Goal: Information Seeking & Learning: Check status

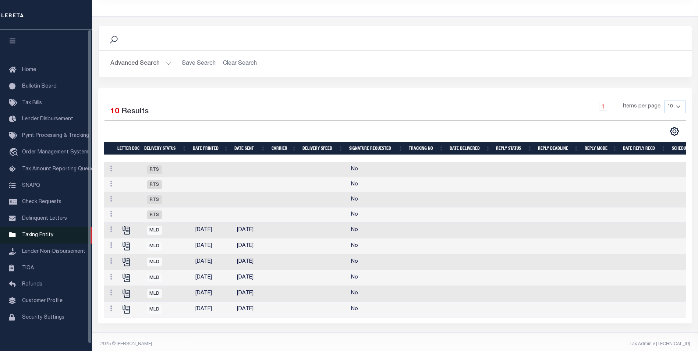
scroll to position [147, 0]
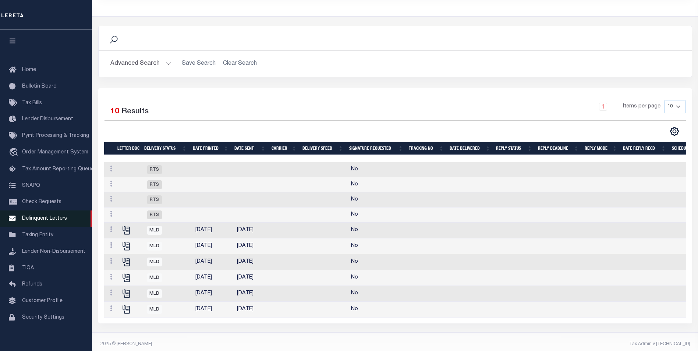
click at [65, 220] on link "Delinquent Letters" at bounding box center [46, 218] width 92 height 17
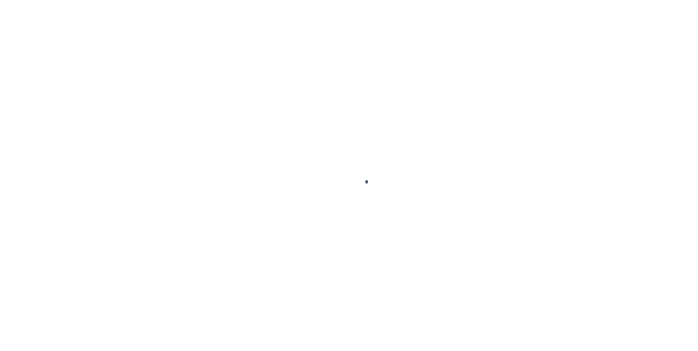
scroll to position [7, 0]
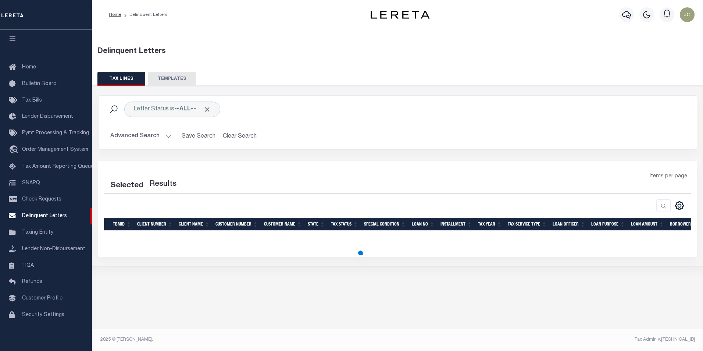
click at [146, 137] on button "Advanced Search" at bounding box center [140, 136] width 61 height 14
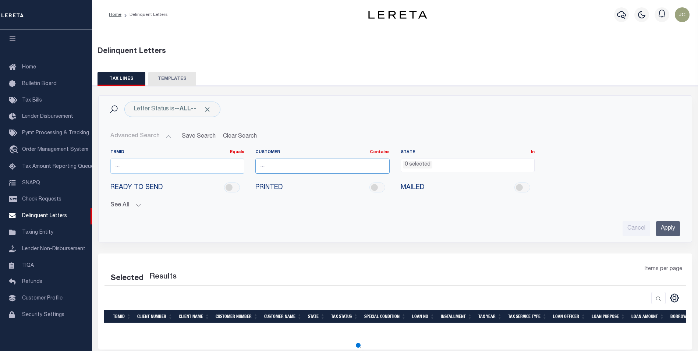
click at [300, 165] on input "text" at bounding box center [322, 166] width 134 height 15
type input "Renovo"
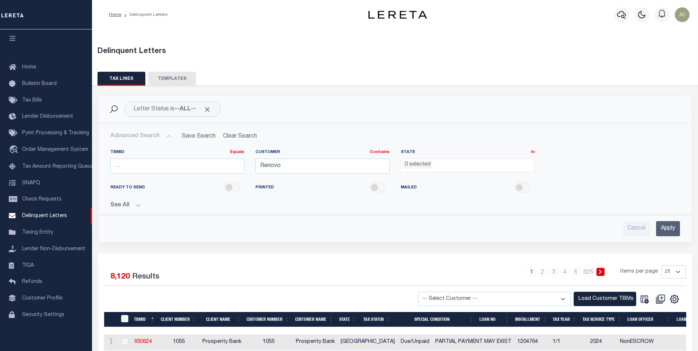
click at [420, 166] on li "0 selected" at bounding box center [417, 165] width 29 height 8
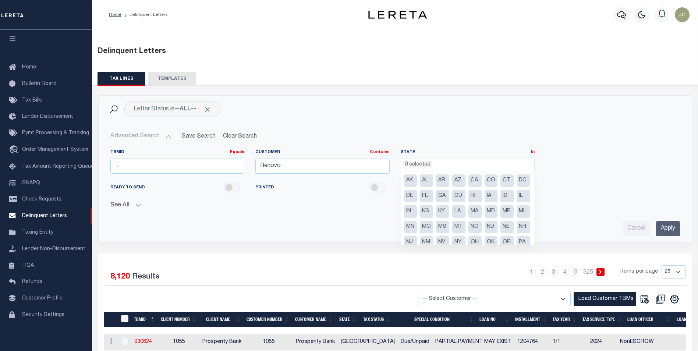
scroll to position [37, 0]
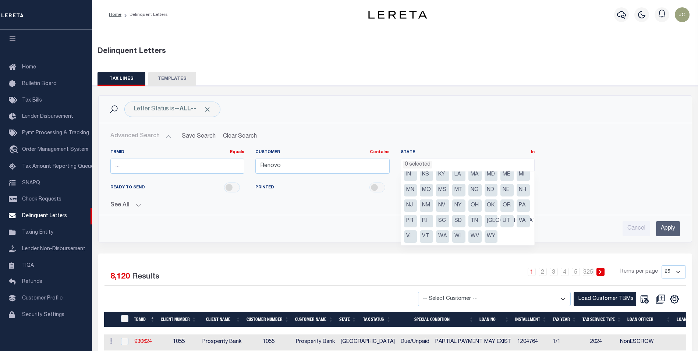
click at [452, 212] on li "NY" at bounding box center [458, 205] width 13 height 13
select select "NY"
click at [592, 196] on div "See All Equals Equals Is Not Equal To Is Greater Than" at bounding box center [394, 202] width 569 height 13
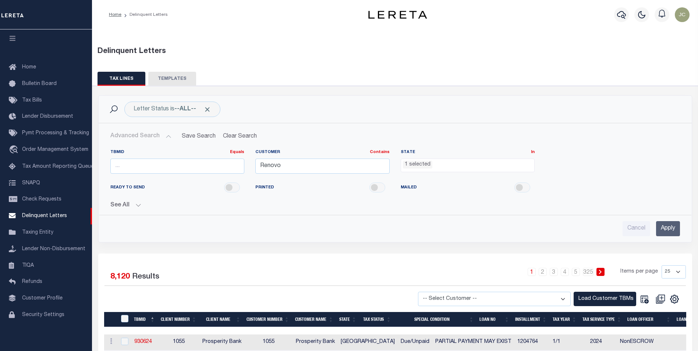
click at [662, 225] on input "Apply" at bounding box center [668, 228] width 24 height 15
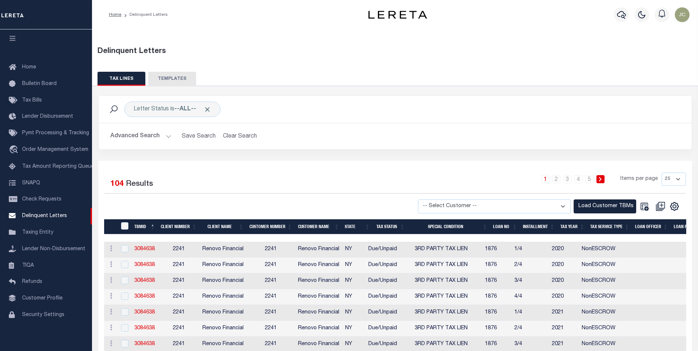
click at [668, 178] on select "25 50 100 500 1000" at bounding box center [673, 178] width 24 height 13
select select "500"
click at [661, 172] on select "25 50 100 500 1000" at bounding box center [673, 178] width 24 height 13
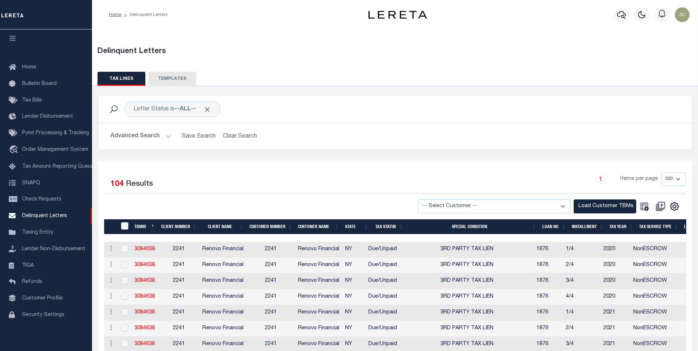
click at [517, 205] on select "-- Select Customer -- Accumatch - Refunds All In Credit Union Amarillo National…" at bounding box center [494, 206] width 153 height 14
select select "2241"
click at [425, 199] on select "-- Select Customer -- Accumatch - Refunds All In Credit Union Amarillo National…" at bounding box center [494, 206] width 153 height 14
click at [595, 203] on button "Load Customer TBMs" at bounding box center [604, 206] width 63 height 14
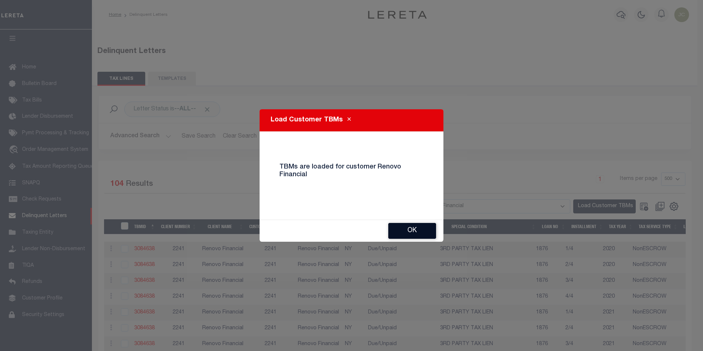
click at [416, 230] on button "Ok" at bounding box center [412, 231] width 48 height 16
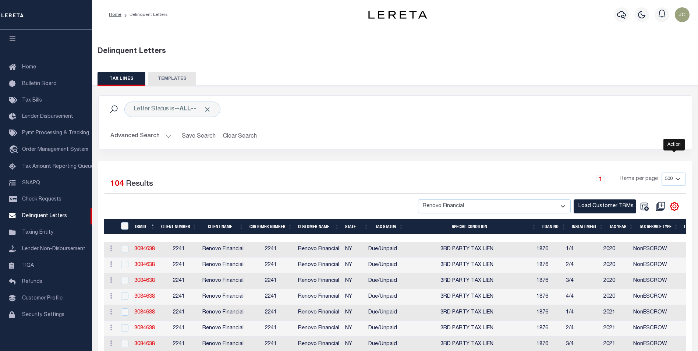
click at [675, 206] on icon "" at bounding box center [674, 207] width 10 height 10
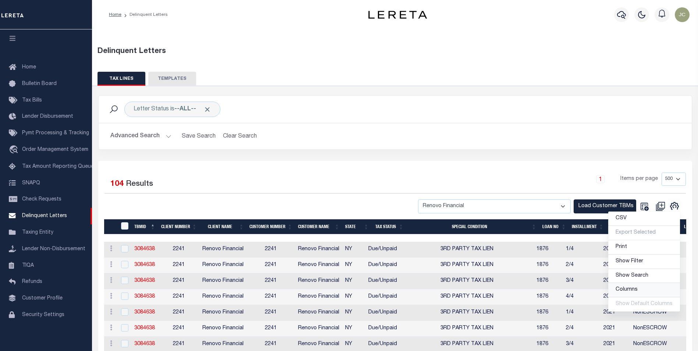
click at [631, 291] on span "Columns" at bounding box center [626, 289] width 22 height 5
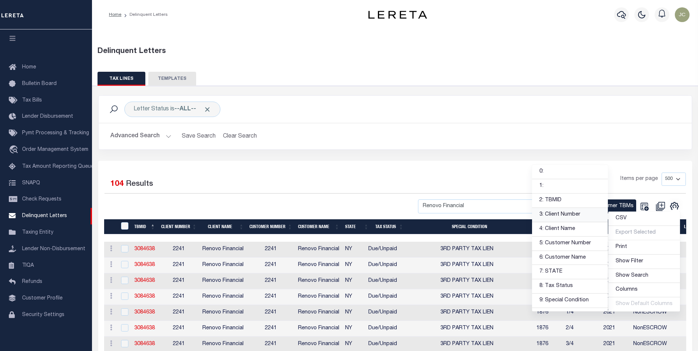
click at [572, 215] on link "3: Client Number" at bounding box center [570, 215] width 76 height 14
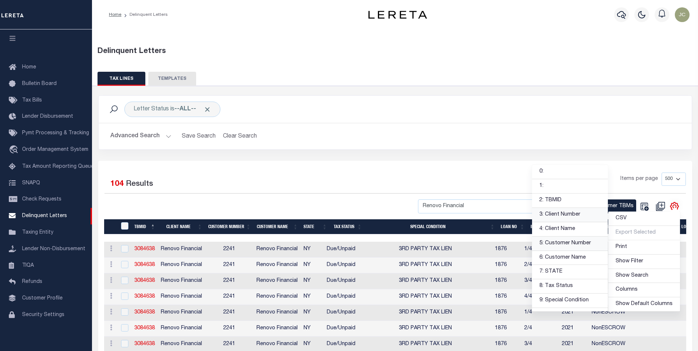
click at [570, 245] on link "5: Customer Number" at bounding box center [570, 243] width 76 height 14
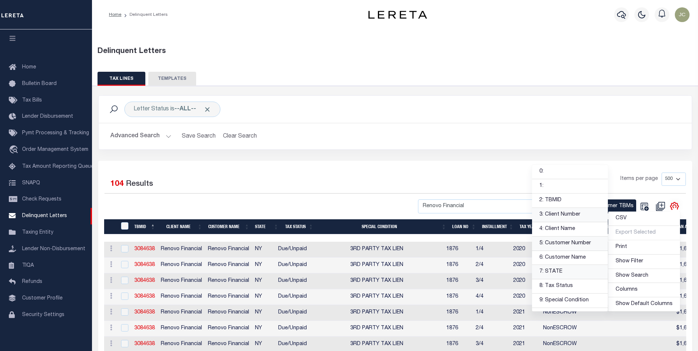
scroll to position [37, 0]
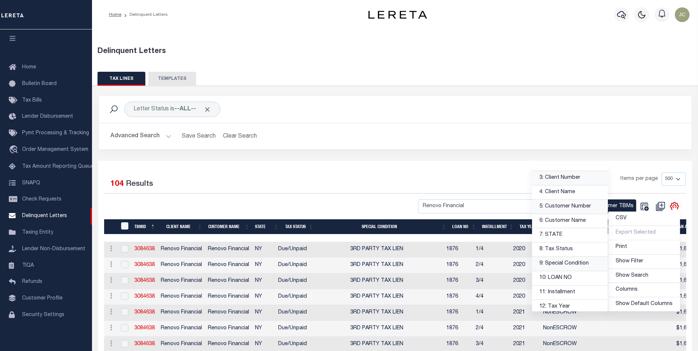
click at [561, 267] on link "9: Special Condition" at bounding box center [570, 264] width 76 height 14
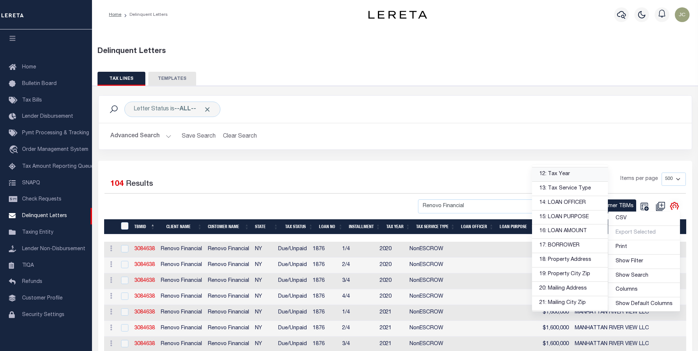
scroll to position [184, 0]
click at [566, 219] on link "16: LOAN AMOUNT" at bounding box center [570, 217] width 76 height 14
click at [567, 205] on link "15: LOAN PURPOSE" at bounding box center [570, 203] width 76 height 14
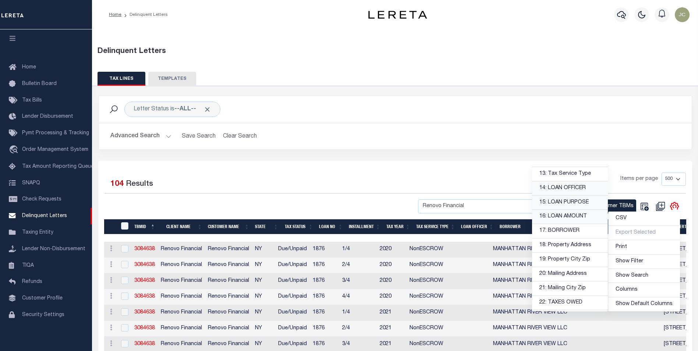
click at [565, 188] on link "14: LOAN OFFICER" at bounding box center [570, 188] width 76 height 14
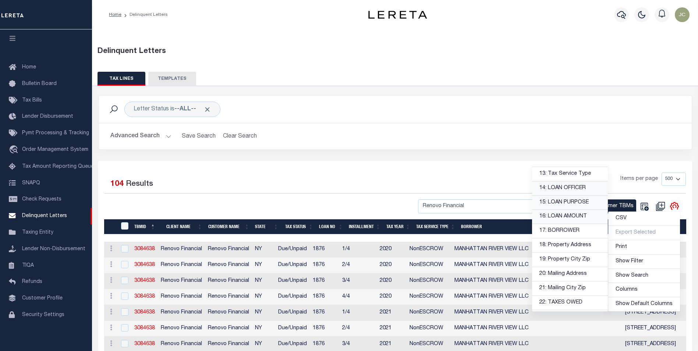
click at [371, 174] on div "1 Items per page 25 50 100 500 1000" at bounding box center [468, 181] width 433 height 19
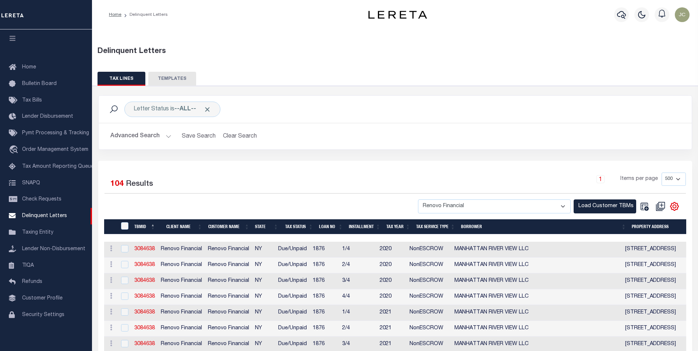
click at [466, 224] on th "BORROWER" at bounding box center [543, 226] width 171 height 15
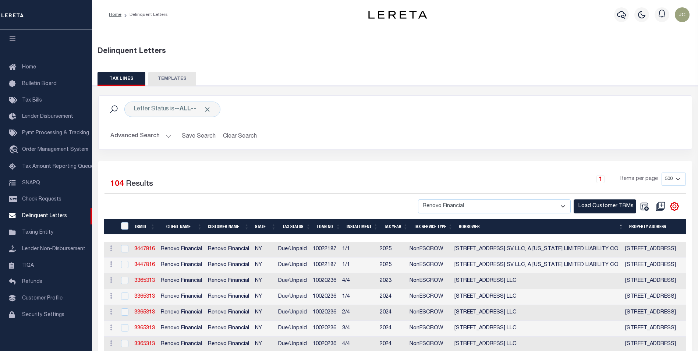
click at [532, 8] on div "Profile Sign out" at bounding box center [569, 15] width 246 height 26
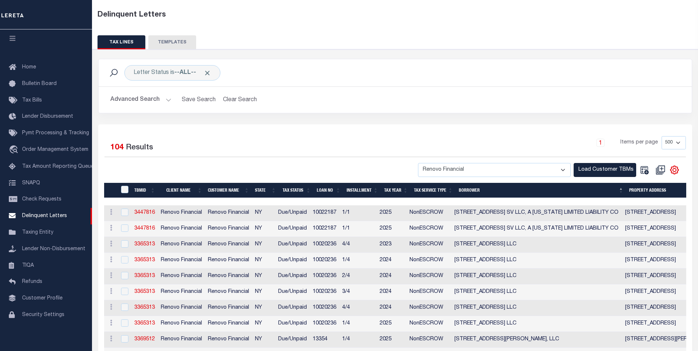
scroll to position [37, 0]
click at [125, 246] on input "checkbox" at bounding box center [124, 243] width 7 height 7
checkbox input "true"
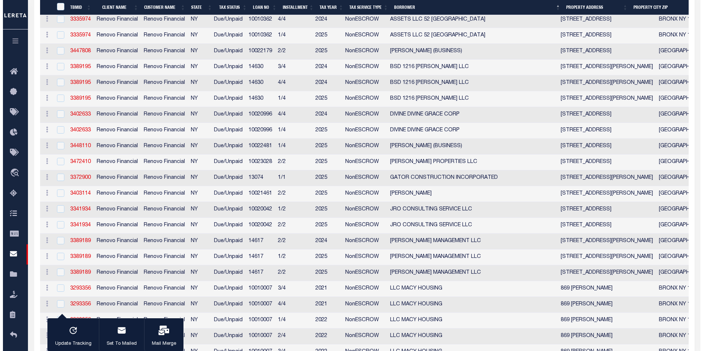
scroll to position [768, 0]
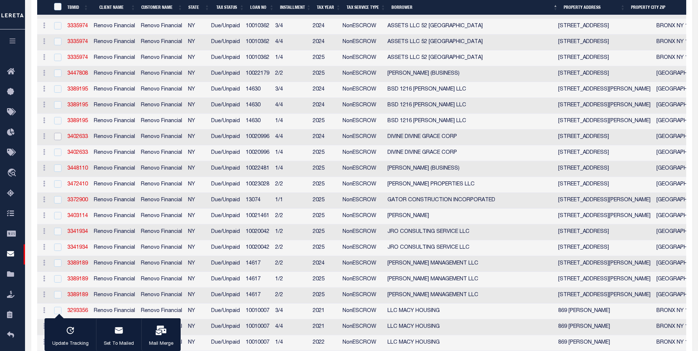
click at [56, 140] on input "checkbox" at bounding box center [57, 136] width 7 height 7
checkbox input "true"
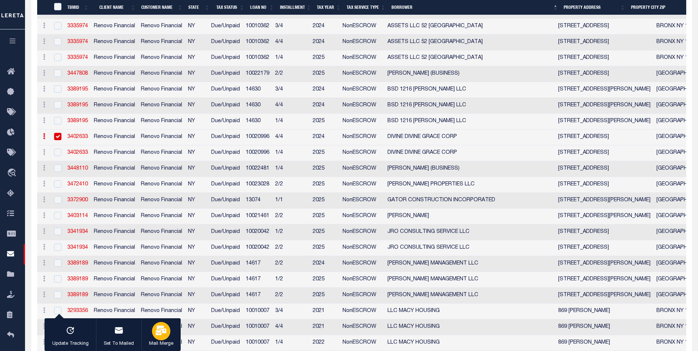
click at [161, 334] on icon "button" at bounding box center [161, 330] width 11 height 10
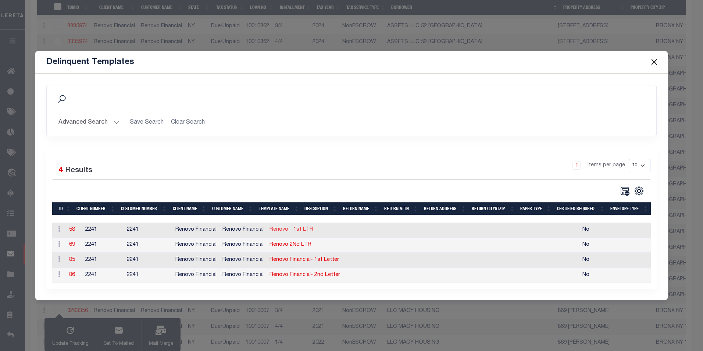
click at [304, 228] on link "Renovo - 1st LTR" at bounding box center [292, 229] width 44 height 5
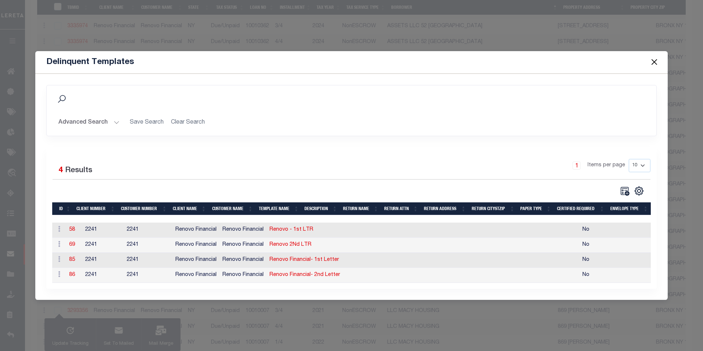
type textarea "<p><img src="data:image/png;base64,iVBORw0KGgoAAAANSUhEUgAAAIQAAAAiCAIAAAARY+YD…"
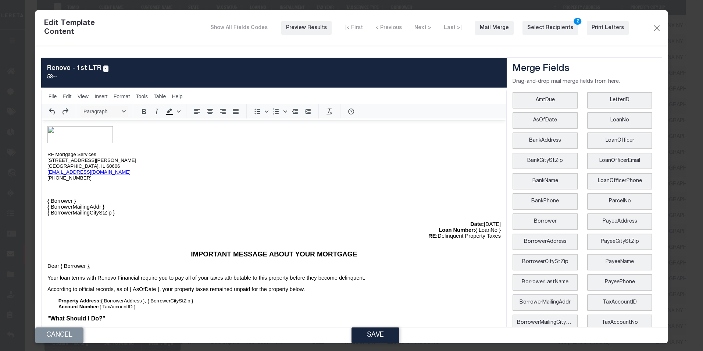
scroll to position [0, 0]
click at [592, 28] on div "Print Letters" at bounding box center [608, 28] width 32 height 8
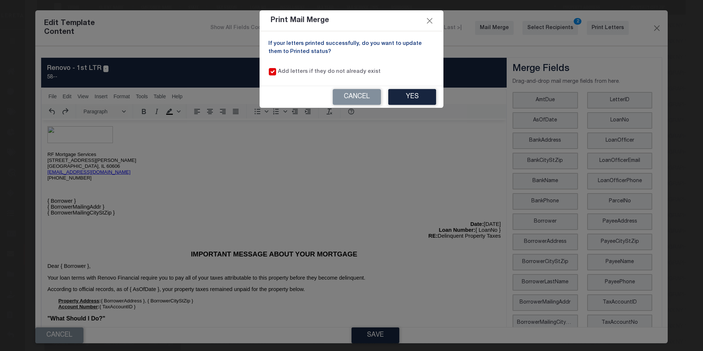
click at [20, 176] on div "Print Mail Merge If your letters printed successfully, do you want to update th…" at bounding box center [351, 175] width 703 height 351
click at [430, 20] on button "Close" at bounding box center [430, 21] width 10 height 10
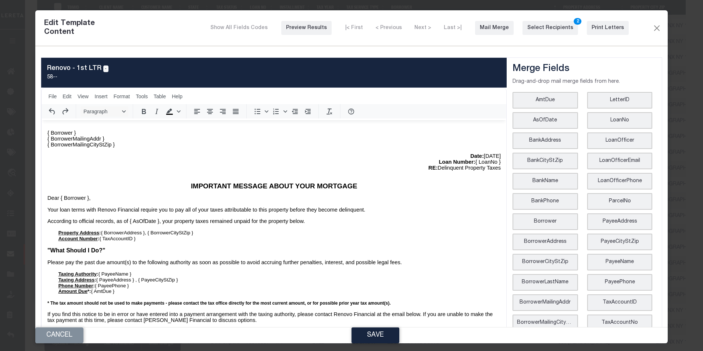
scroll to position [74, 0]
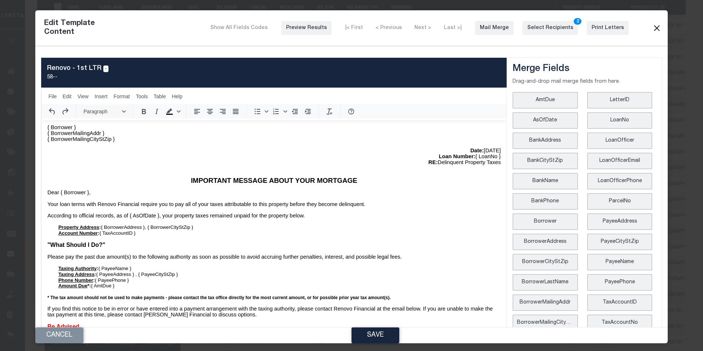
click at [654, 31] on button "Close" at bounding box center [656, 28] width 9 height 10
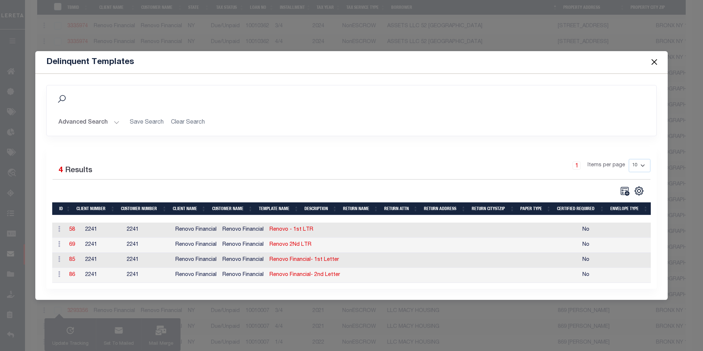
scroll to position [0, 0]
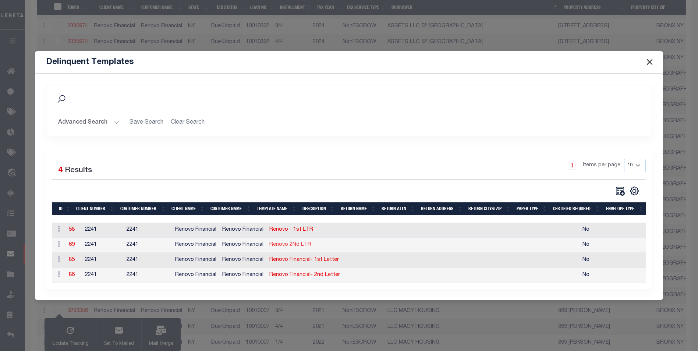
click at [298, 243] on link "Renovo 2Nd LTR" at bounding box center [290, 244] width 42 height 5
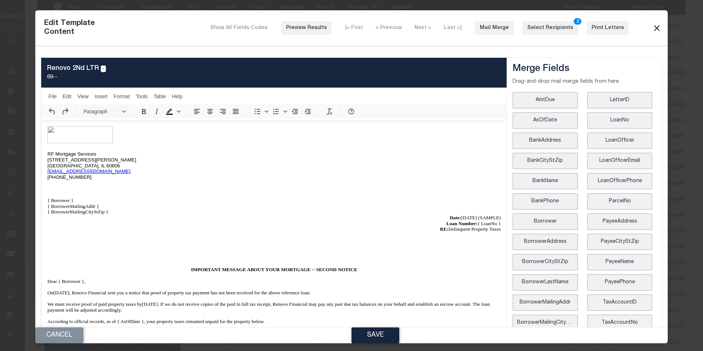
click at [656, 29] on button "Close" at bounding box center [656, 28] width 9 height 10
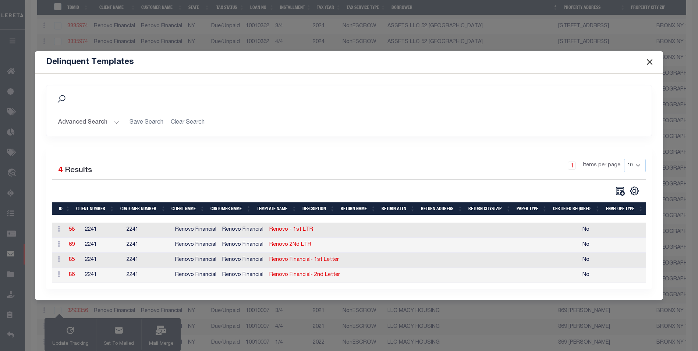
click at [652, 58] on button "Close" at bounding box center [649, 62] width 10 height 10
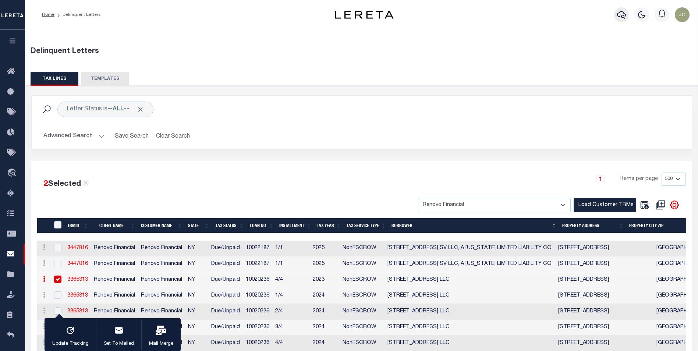
click at [620, 16] on icon "button" at bounding box center [621, 14] width 9 height 9
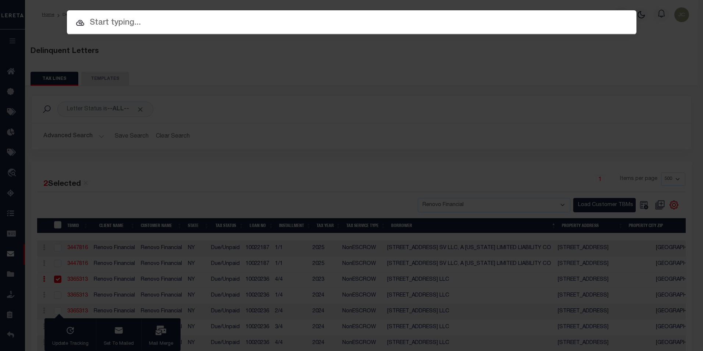
click at [193, 23] on input "text" at bounding box center [352, 23] width 570 height 13
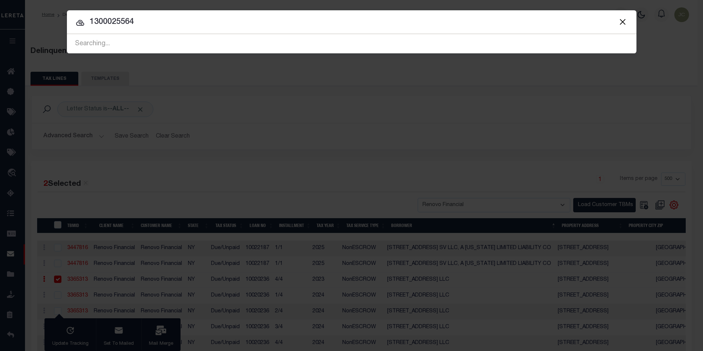
type input "1300025564"
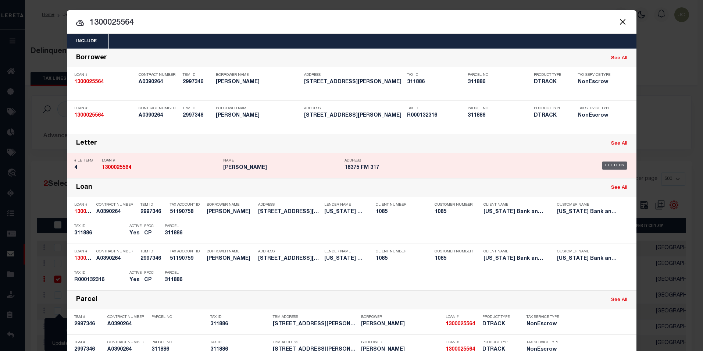
click at [609, 166] on div "Letters" at bounding box center [614, 165] width 25 height 8
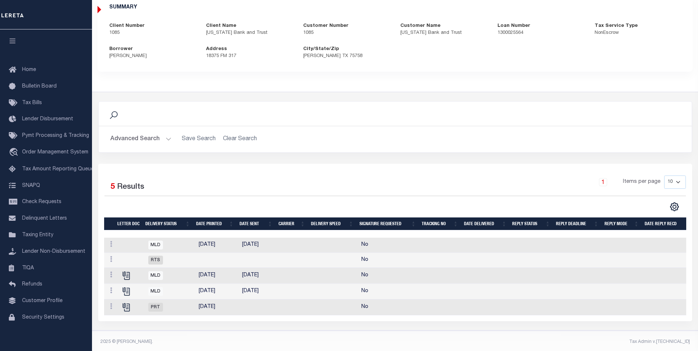
scroll to position [74, 0]
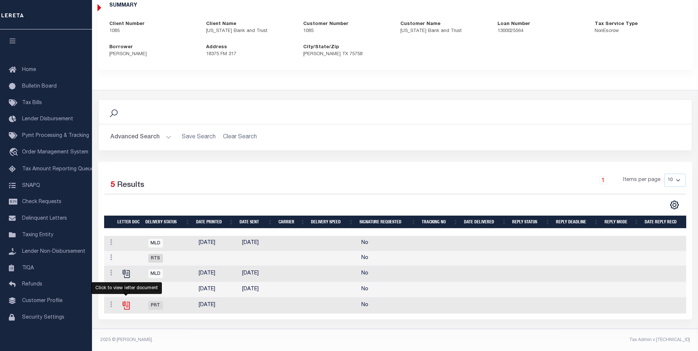
click at [128, 310] on icon "" at bounding box center [126, 305] width 10 height 10
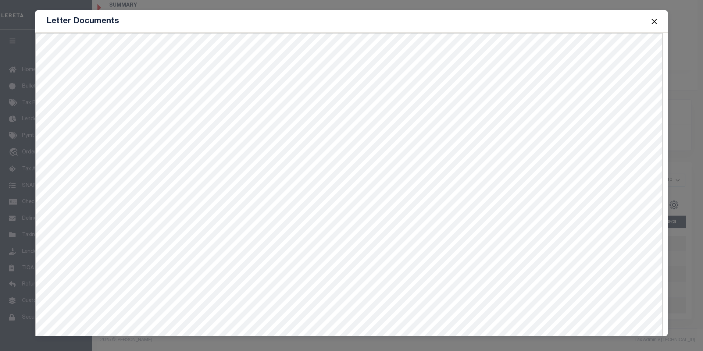
click at [652, 21] on button "Close" at bounding box center [654, 22] width 10 height 10
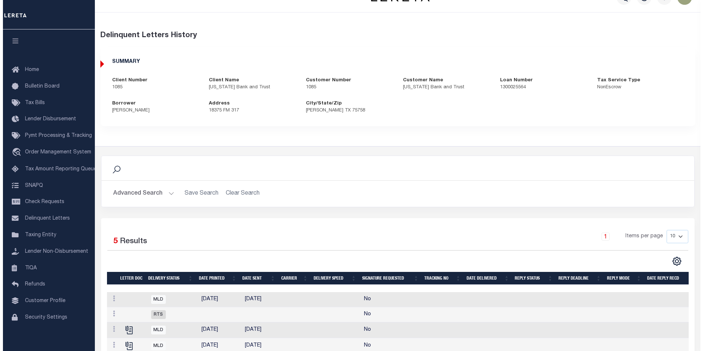
scroll to position [0, 0]
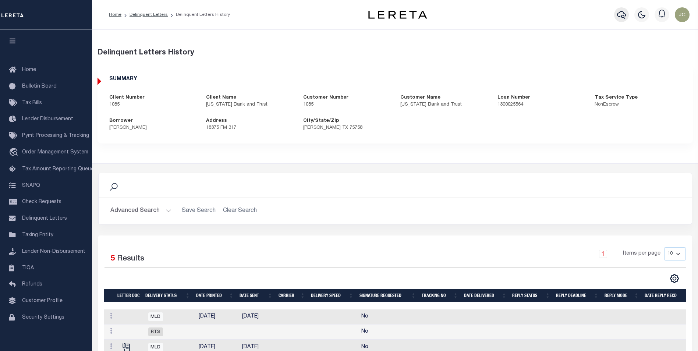
click at [622, 12] on icon "button" at bounding box center [621, 15] width 9 height 8
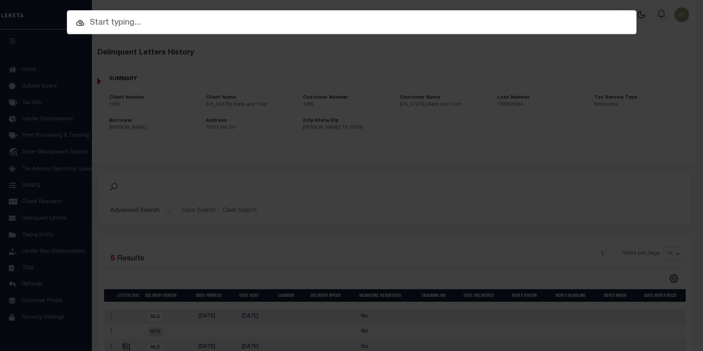
click at [343, 21] on input "text" at bounding box center [352, 23] width 570 height 13
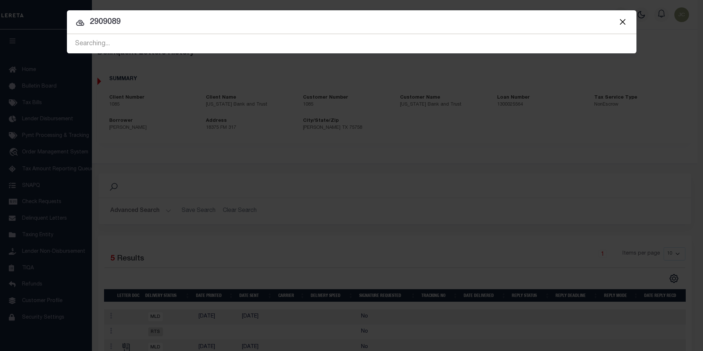
type input "2909089"
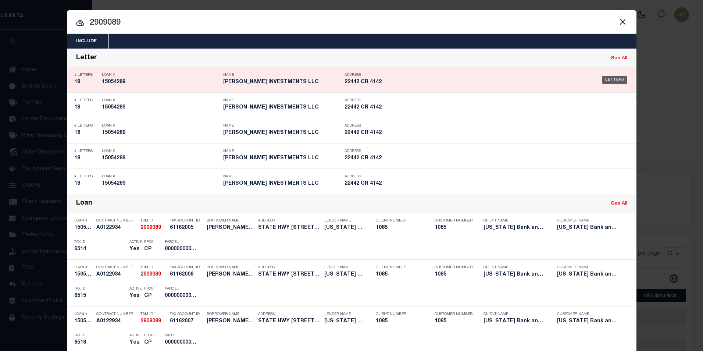
click at [611, 82] on div "Letters" at bounding box center [614, 80] width 25 height 8
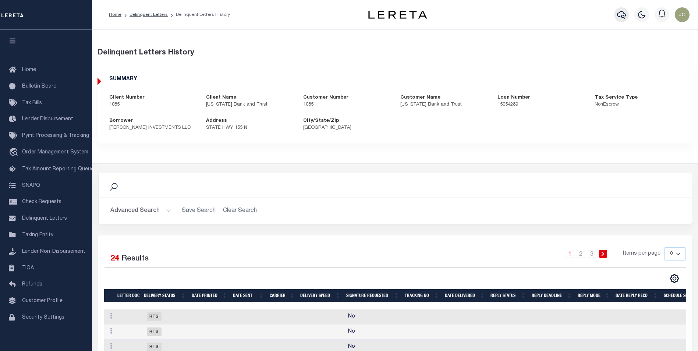
click at [619, 15] on icon "button" at bounding box center [621, 14] width 9 height 9
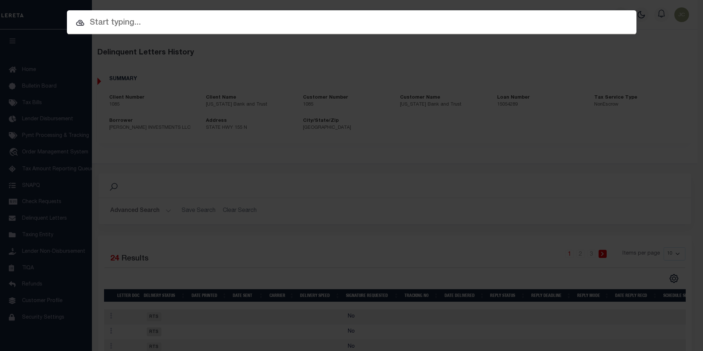
click at [270, 26] on input "text" at bounding box center [352, 23] width 570 height 13
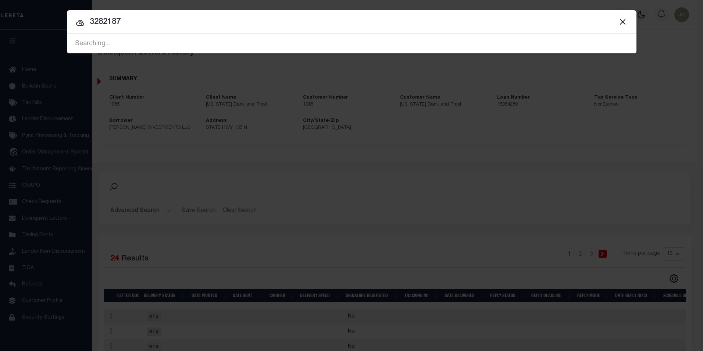
type input "3282187"
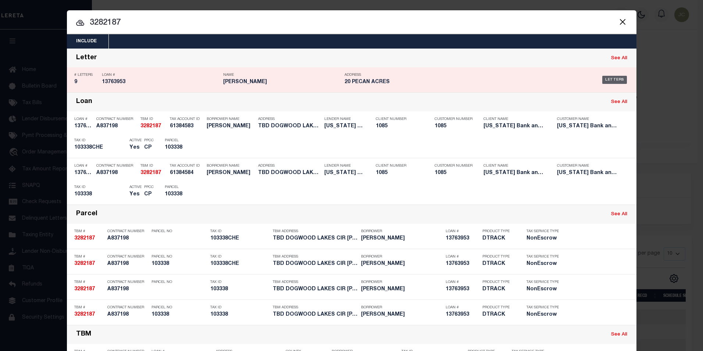
click at [609, 79] on div "Letters" at bounding box center [614, 80] width 25 height 8
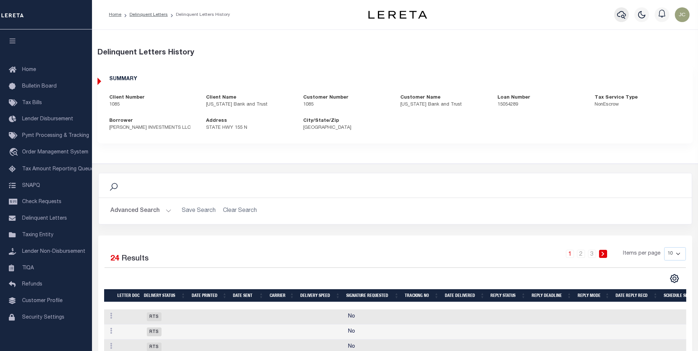
click at [622, 14] on icon "button" at bounding box center [621, 14] width 9 height 9
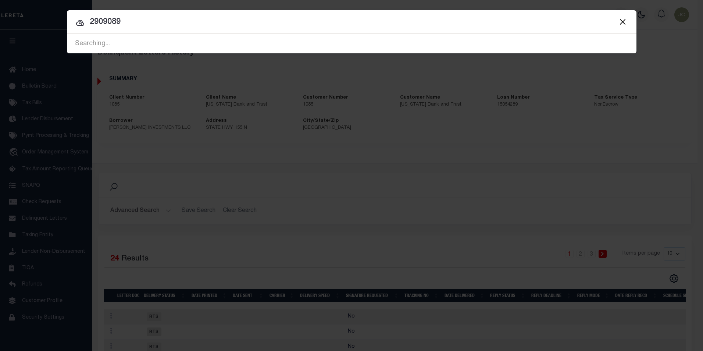
type input "2909089"
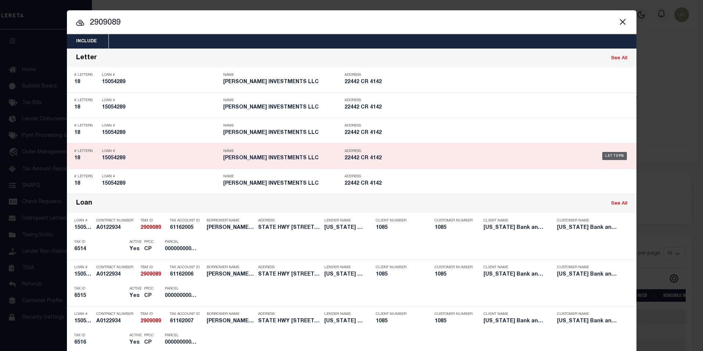
click at [616, 154] on div "Letters" at bounding box center [614, 156] width 25 height 8
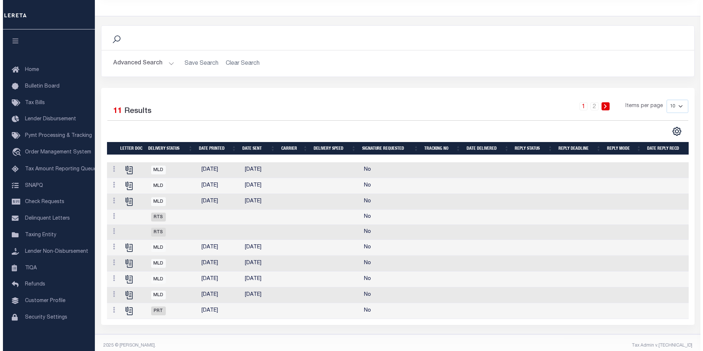
scroll to position [162, 0]
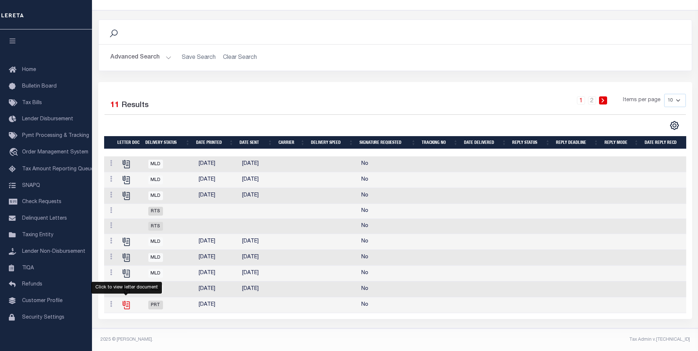
click at [126, 300] on icon "" at bounding box center [126, 305] width 10 height 10
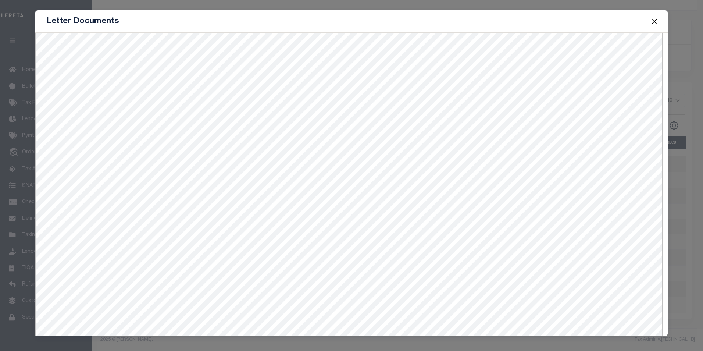
click at [653, 21] on button "Close" at bounding box center [654, 22] width 10 height 10
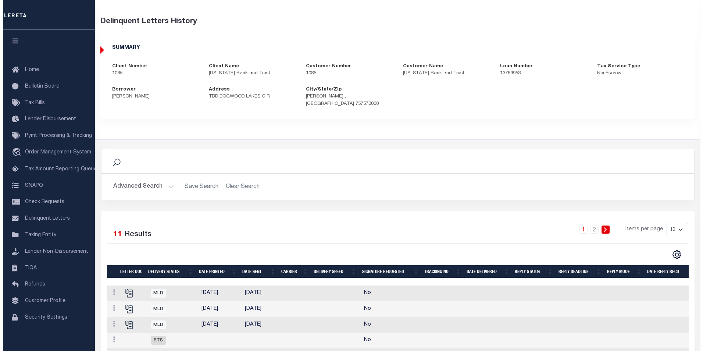
scroll to position [0, 0]
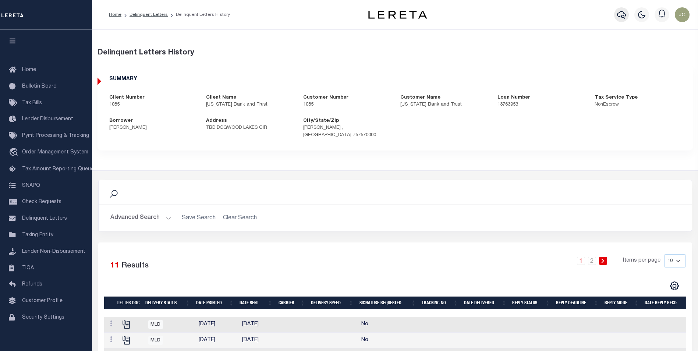
click at [617, 12] on icon "button" at bounding box center [621, 14] width 9 height 9
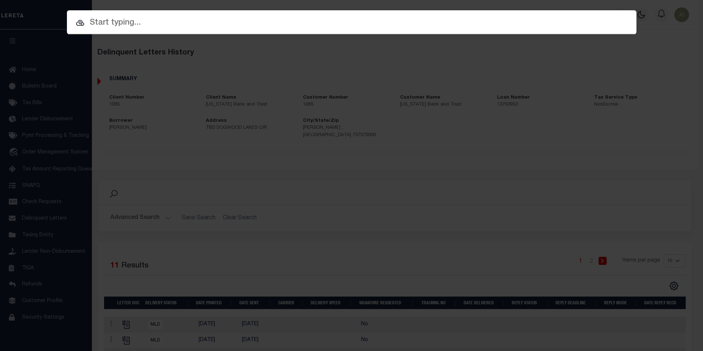
click at [281, 19] on input "text" at bounding box center [352, 23] width 570 height 13
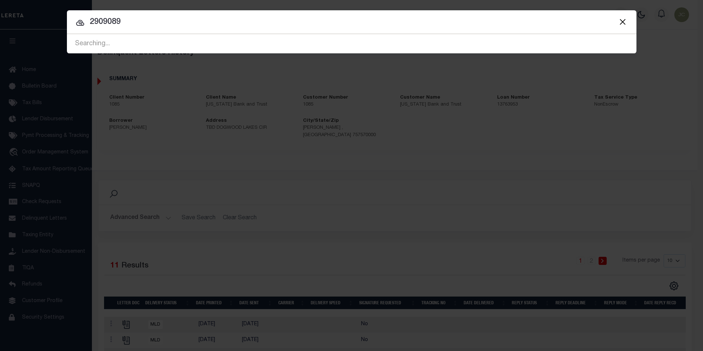
type input "2909089"
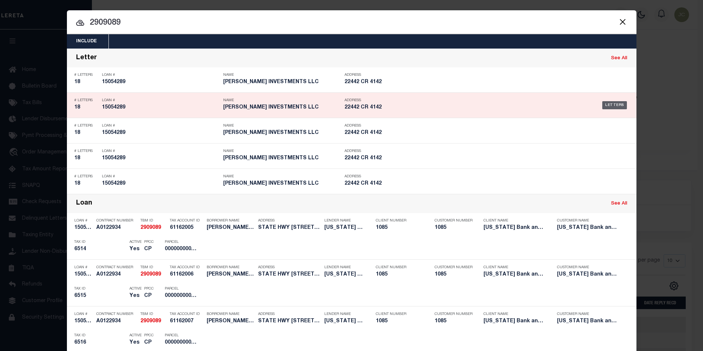
click at [604, 104] on div "Letters" at bounding box center [614, 105] width 25 height 8
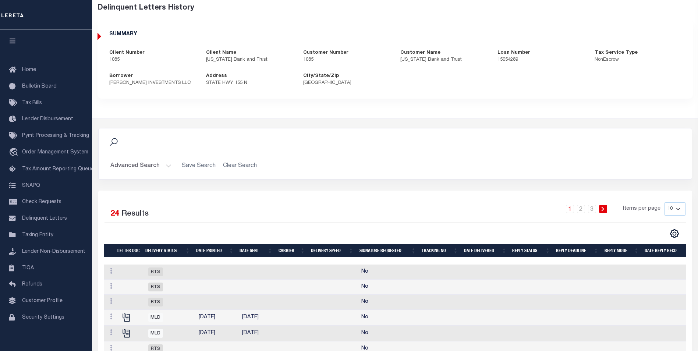
scroll to position [37, 0]
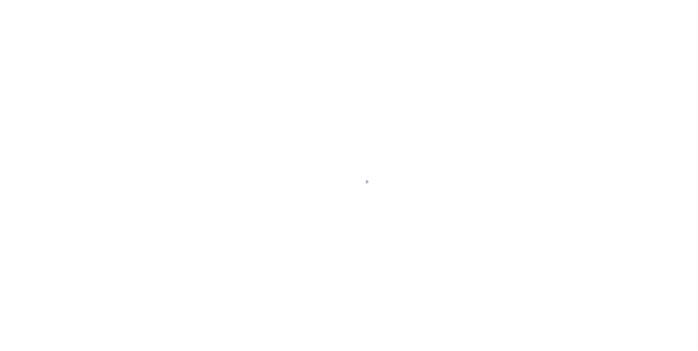
select select
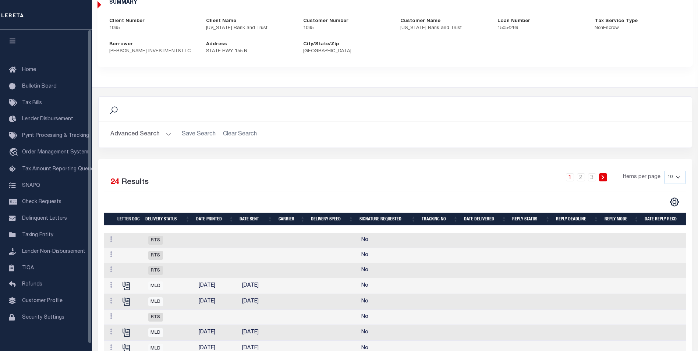
scroll to position [147, 0]
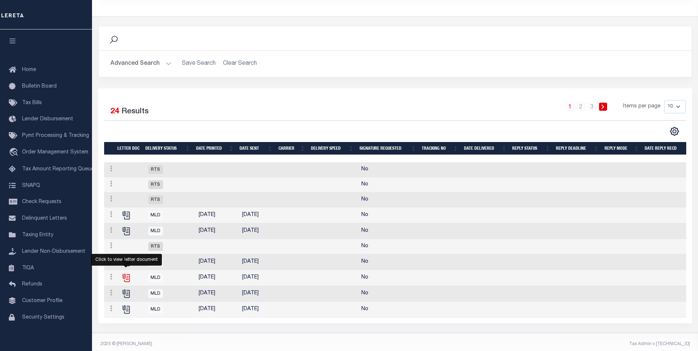
click at [126, 279] on icon "" at bounding box center [126, 278] width 10 height 10
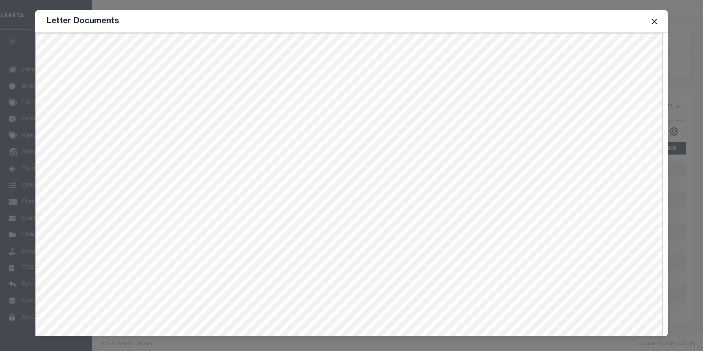
click at [652, 19] on button "Close" at bounding box center [654, 22] width 10 height 10
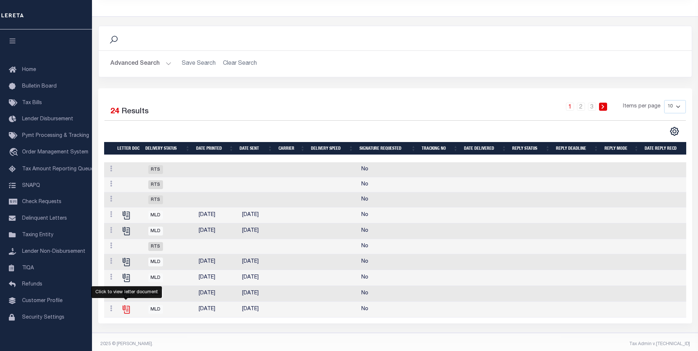
click at [122, 312] on icon "" at bounding box center [126, 310] width 10 height 10
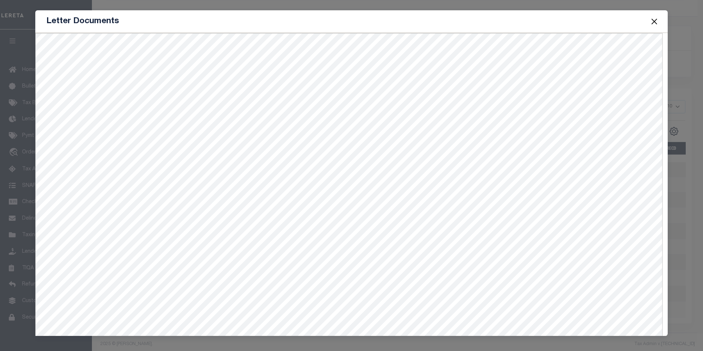
click at [653, 18] on button "Close" at bounding box center [654, 22] width 10 height 10
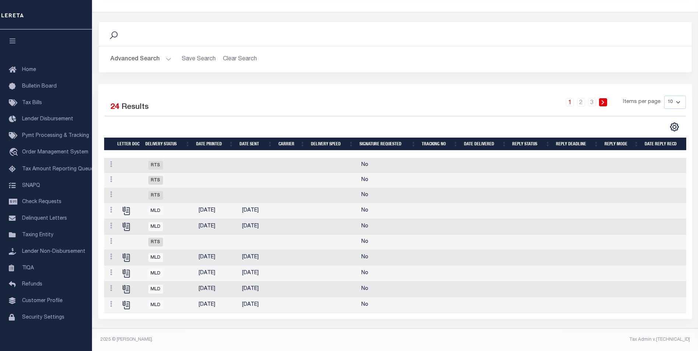
click at [626, 223] on td at bounding box center [622, 227] width 40 height 16
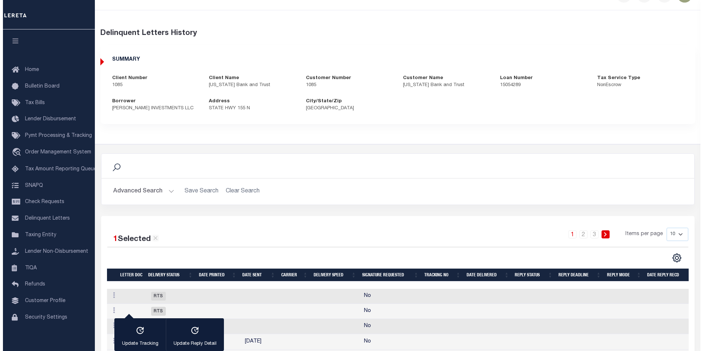
scroll to position [11, 0]
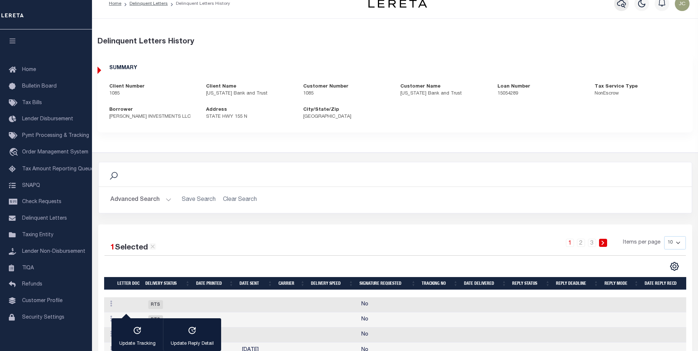
click at [622, 5] on icon "button" at bounding box center [621, 3] width 9 height 9
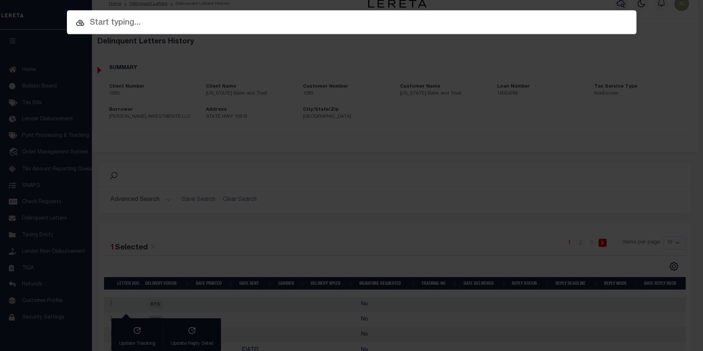
click at [444, 26] on input "text" at bounding box center [352, 23] width 570 height 13
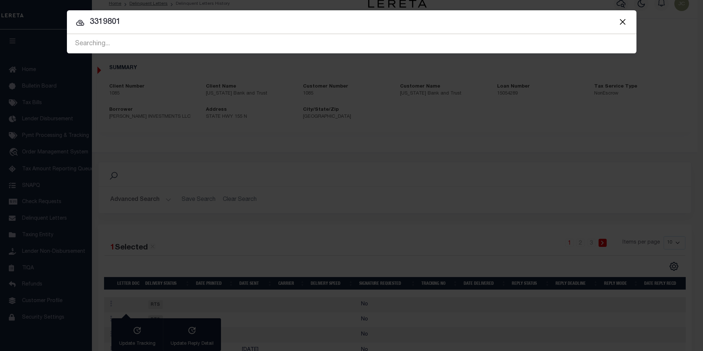
type input "3319801"
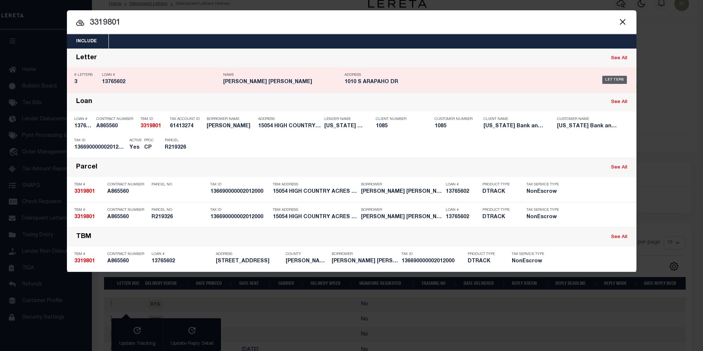
click at [613, 79] on div "Letters" at bounding box center [614, 80] width 25 height 8
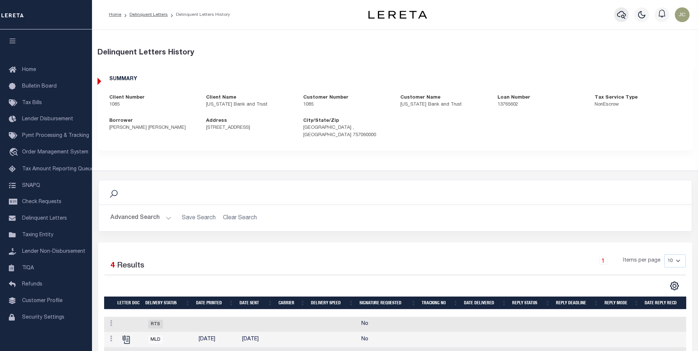
click at [619, 17] on icon "button" at bounding box center [621, 15] width 9 height 8
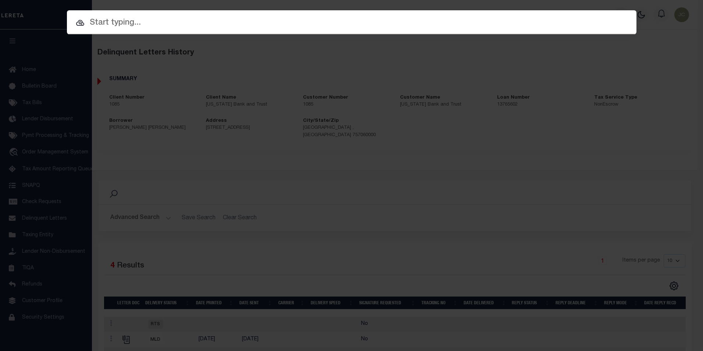
click at [308, 26] on input "text" at bounding box center [352, 23] width 570 height 13
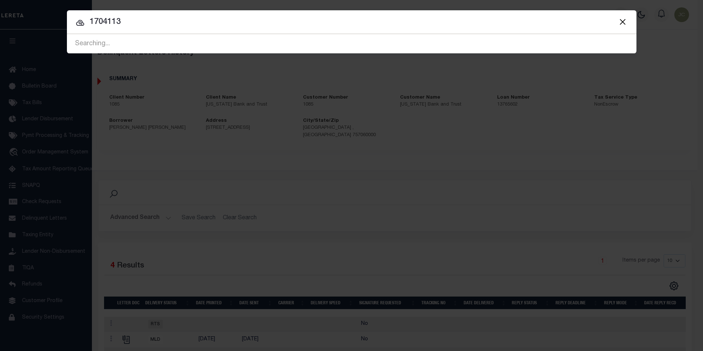
type input "1704113"
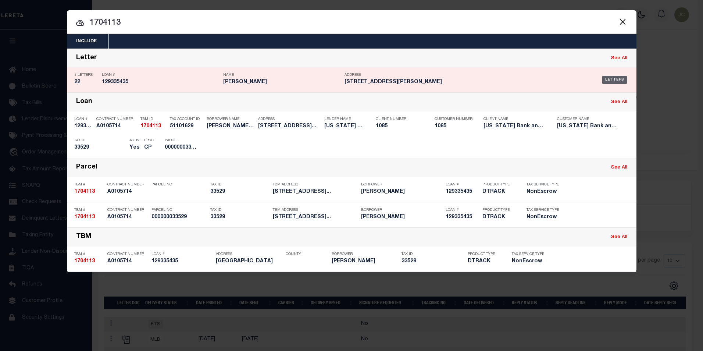
click at [619, 79] on div "Letters" at bounding box center [614, 80] width 25 height 8
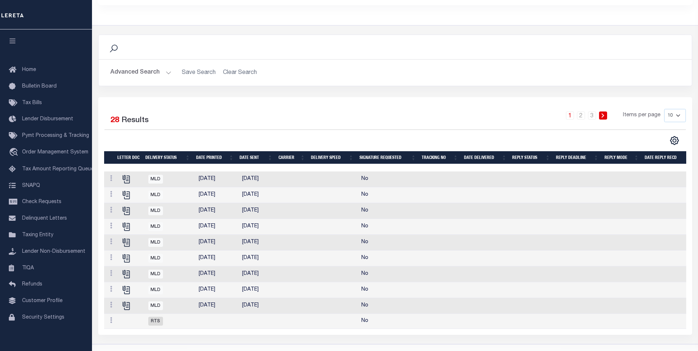
scroll to position [147, 0]
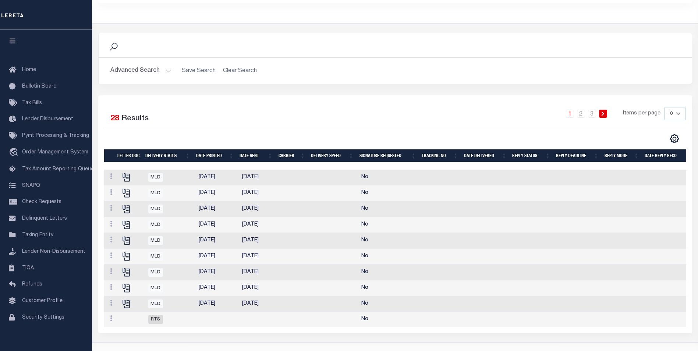
click at [670, 107] on select "10 25 50 100" at bounding box center [675, 113] width 22 height 13
select select "50"
click at [664, 107] on select "10 25 50 100" at bounding box center [675, 113] width 22 height 13
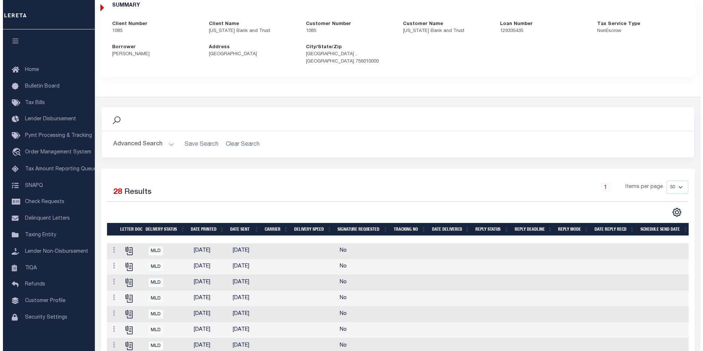
scroll to position [0, 0]
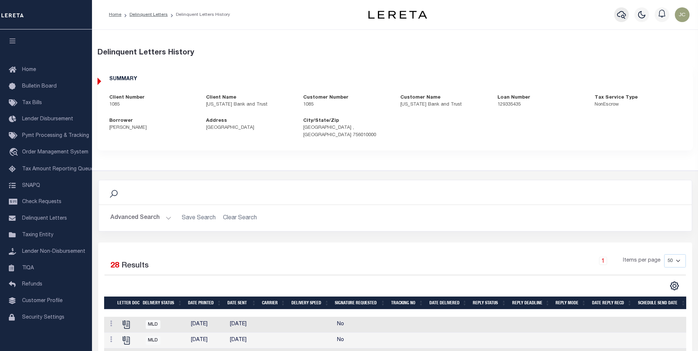
click at [622, 14] on icon "button" at bounding box center [621, 14] width 9 height 9
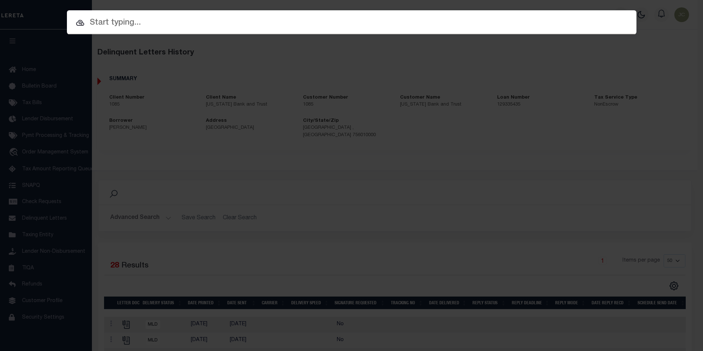
click at [322, 25] on input "text" at bounding box center [352, 23] width 570 height 13
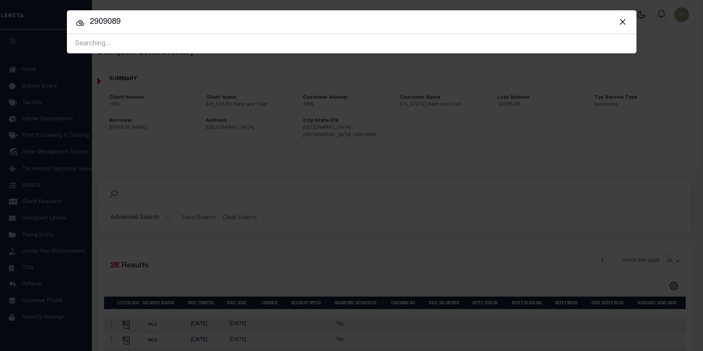
type input "2909089"
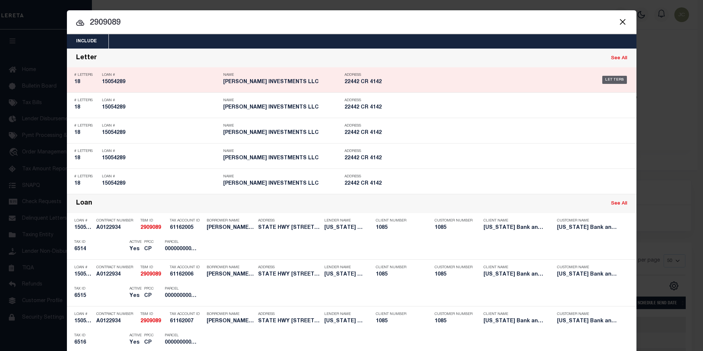
click at [607, 79] on div "Letters" at bounding box center [614, 80] width 25 height 8
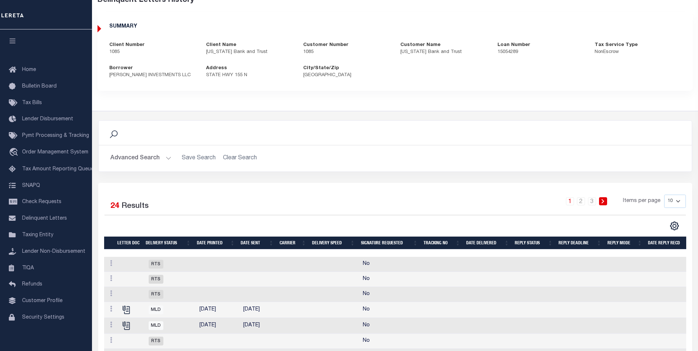
scroll to position [74, 0]
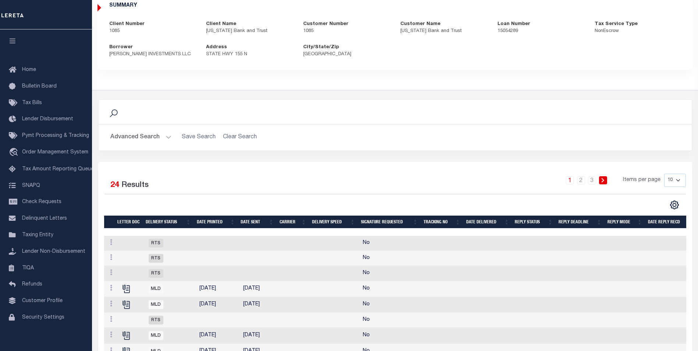
click at [670, 180] on select "10 25 50 100" at bounding box center [675, 180] width 22 height 13
select select "50"
click at [664, 174] on select "10 25 50 100" at bounding box center [675, 180] width 22 height 13
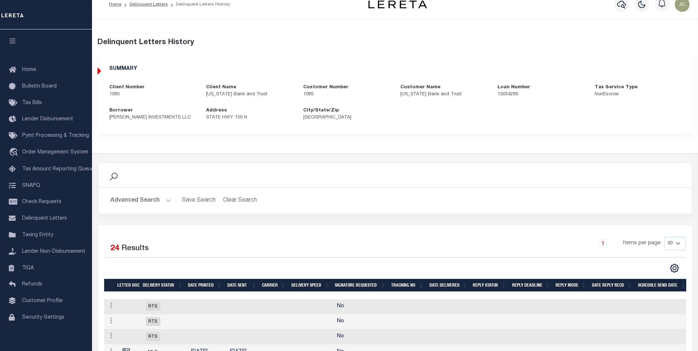
scroll to position [0, 0]
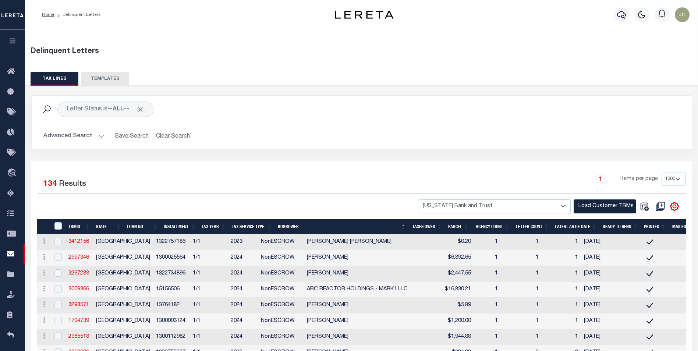
select select "1000"
select select "1085"
